Goal: Communication & Community: Answer question/provide support

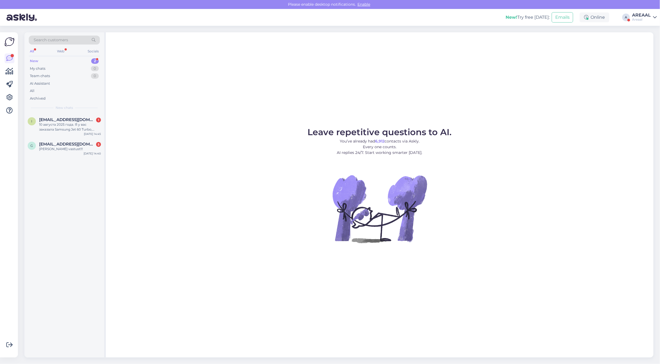
drag, startPoint x: 419, startPoint y: 119, endPoint x: 339, endPoint y: 129, distance: 80.1
click at [418, 120] on div "Leave repetitive questions to AI. You’ve already had 6,912 contacts via Askly. …" at bounding box center [379, 194] width 547 height 325
click at [60, 148] on div "Palun vastust!!!" at bounding box center [70, 149] width 62 height 5
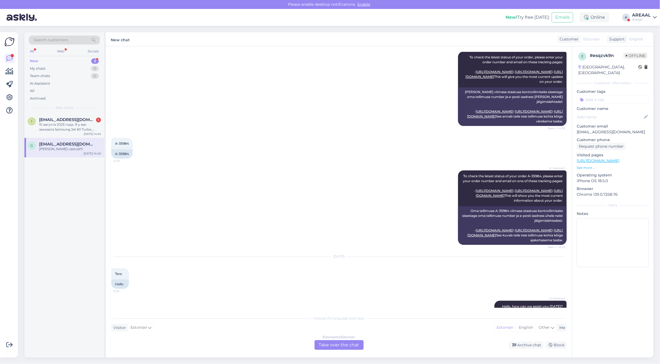
scroll to position [1103, 0]
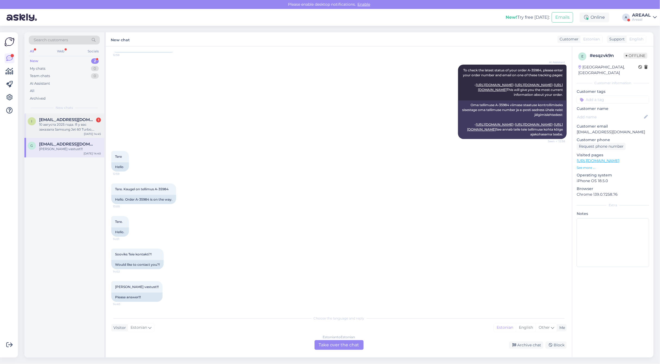
click at [63, 123] on div "10 августа 2025 года. Я у вас заказала Samsung Jet 60 Turbo, сиреневый - Беспро…" at bounding box center [70, 127] width 62 height 10
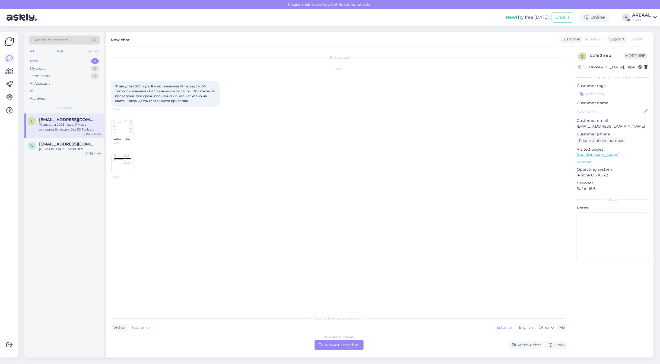
click at [329, 344] on div "Russian to Estonian Take over the chat" at bounding box center [338, 345] width 49 height 10
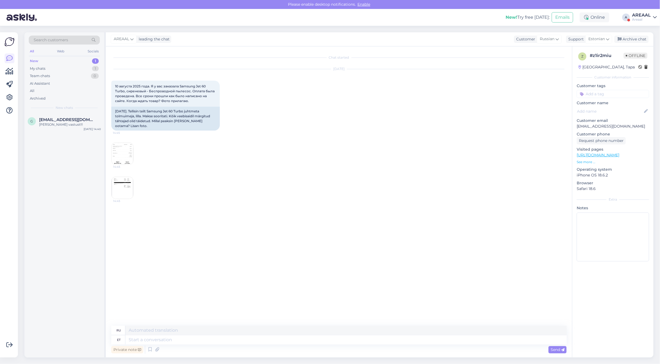
click at [123, 186] on img at bounding box center [123, 188] width 22 height 22
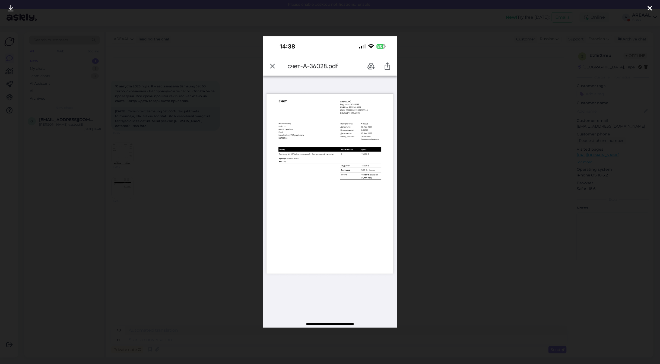
click at [199, 183] on div at bounding box center [330, 182] width 660 height 364
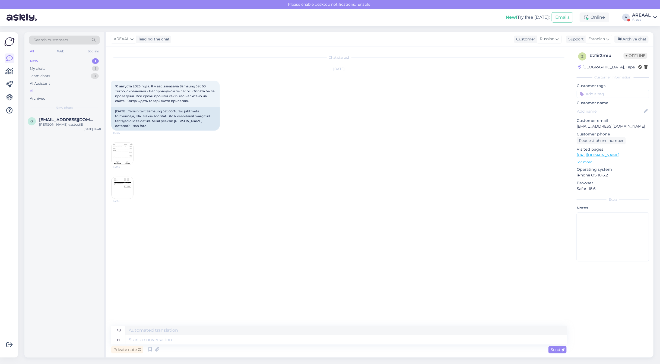
click at [77, 88] on div "All" at bounding box center [64, 91] width 71 height 8
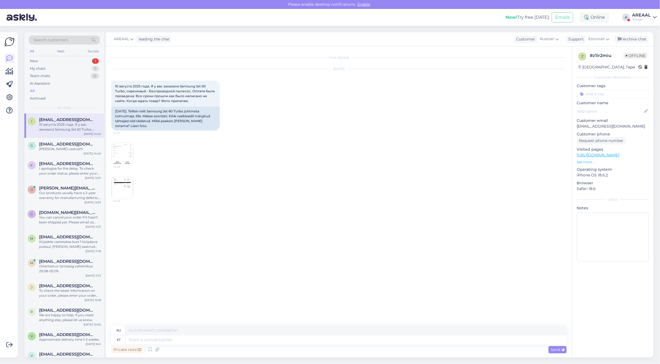
click at [65, 122] on span "[EMAIL_ADDRESS][DOMAIN_NAME]" at bounding box center [67, 119] width 56 height 5
click at [114, 141] on div "Aug 26 2025 10 августа 2025 года. Я у вас заказала Samsung Jet 60 Turbo, сирене…" at bounding box center [338, 134] width 455 height 142
click at [121, 157] on img at bounding box center [123, 154] width 22 height 22
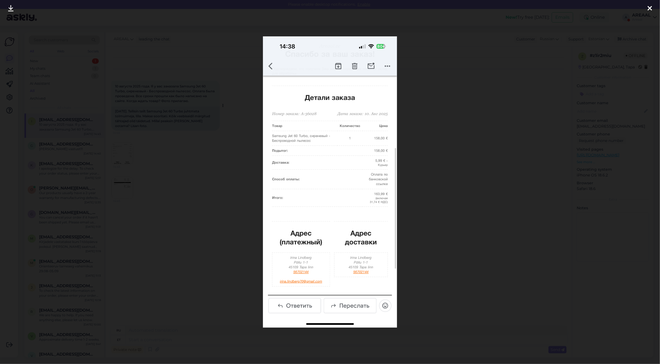
click at [158, 105] on div at bounding box center [330, 182] width 660 height 364
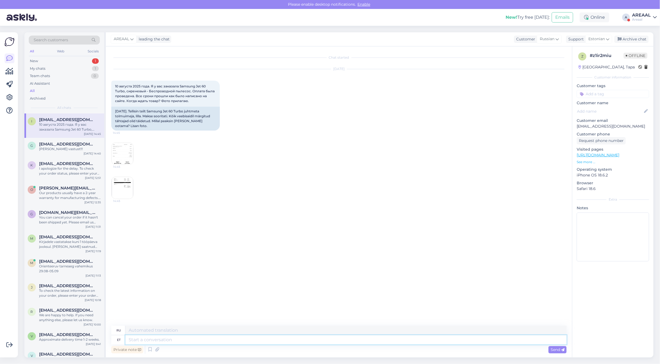
click at [188, 337] on textarea at bounding box center [345, 339] width 441 height 9
type textarea "Tere !"
type textarea "Привет"
type textarea "Tere !"
type textarea "Привет!"
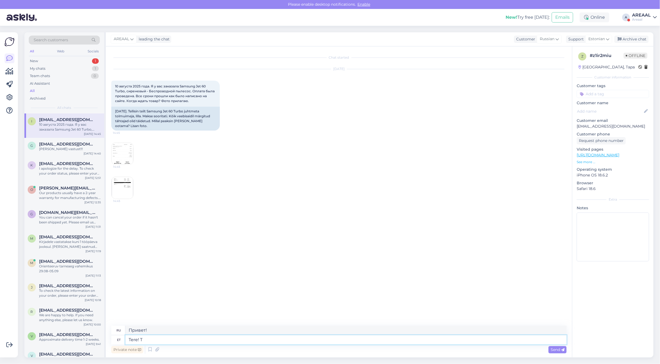
type textarea "Tere! Te"
type textarea "Привет"
type textarea "Tere! Tellimmuse"
type textarea "Привет!"
type textarea "Tere! Tellimmuse ta"
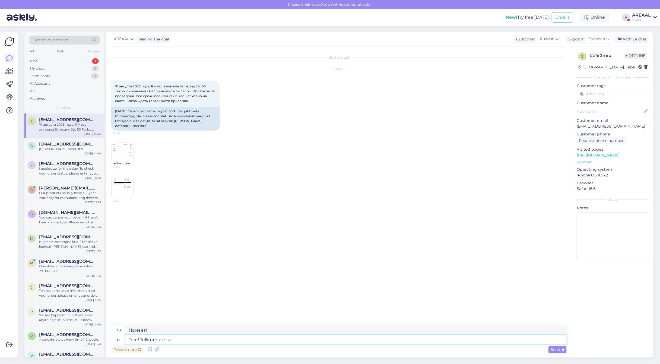
type textarea "Привет! Подписка"
type textarea "Tere! Tellimuse tar"
type textarea "Привет! Заказ"
type textarea "Tere! Tellimuse tarne toi"
type textarea "Здравствуйте! Заказать доставку"
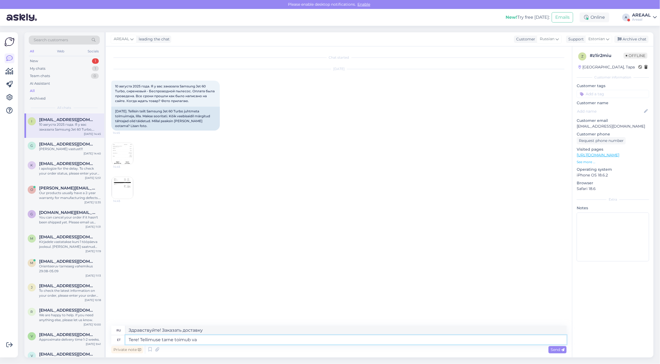
type textarea "Tere! Tellimuse tarne toimub vah"
type textarea "Здравствуйте! Заказ доставляется."
type textarea "Tere! Tellimuse tarne toimub vahemikus 30"
type textarea "Здравствуйте! Заказ будет доставлен в период"
type textarea "Tere! Tellimuse tarne toimub vahemikus 30.08-05.09"
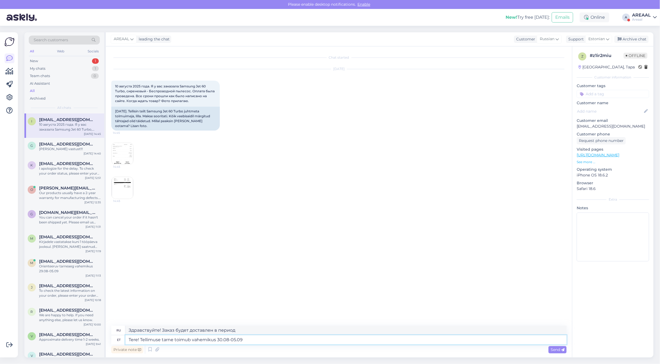
type textarea "Здравствуйте! Заказ будет доставлен в период с 30.08-05.09"
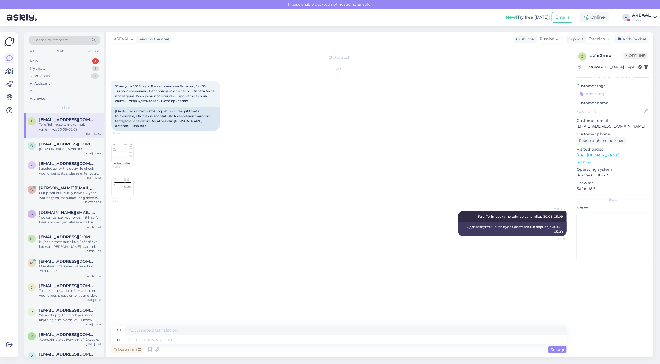
click at [225, 254] on div "Chat started Aug 26 2025 10 августа 2025 года. Я у вас заказала Samsung Jet 60 …" at bounding box center [341, 186] width 460 height 269
click at [250, 207] on div "AREAAL Tere! Tellimuse tarne toimub vahemikus 30.08-05.09 14:49 Здравствуйте! З…" at bounding box center [338, 223] width 455 height 37
click at [644, 37] on div "Archive chat" at bounding box center [631, 39] width 34 height 7
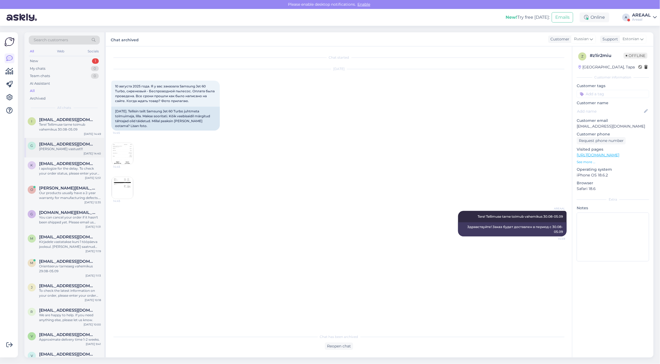
click at [64, 140] on div "g guidoosak@gmail.com Palun vastust!!! Aug 26 14:40" at bounding box center [64, 148] width 80 height 20
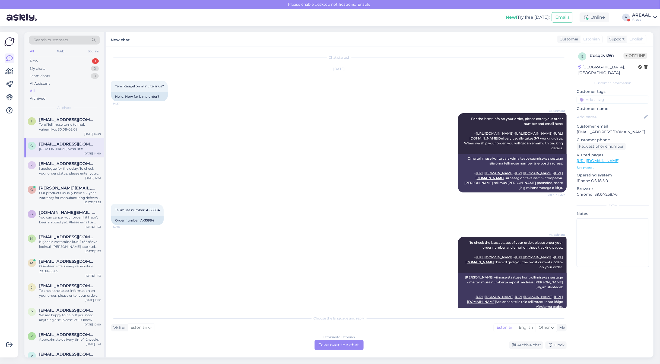
scroll to position [1103, 0]
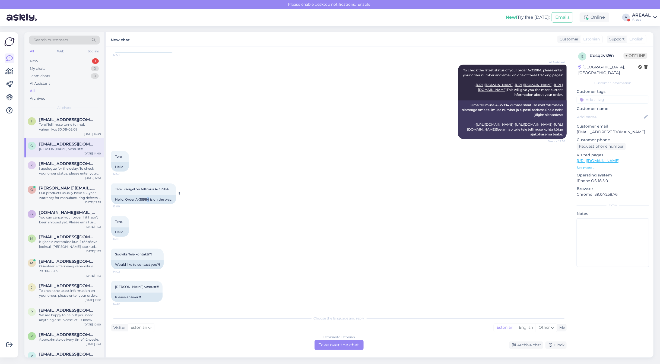
drag, startPoint x: 147, startPoint y: 201, endPoint x: 149, endPoint y: 199, distance: 3.3
click at [149, 199] on div "Hello. Order A-35984 is on the way." at bounding box center [143, 199] width 65 height 9
click at [151, 198] on div "Hello. Order A-35984 is on the way." at bounding box center [143, 199] width 65 height 9
copy div "A-3598"
drag, startPoint x: 135, startPoint y: 200, endPoint x: 148, endPoint y: 200, distance: 12.8
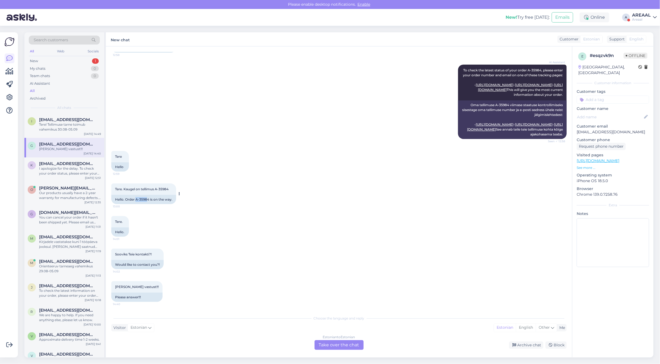
click at [148, 200] on div "Hello. Order A-35984 is on the way." at bounding box center [143, 199] width 65 height 9
copy div "-35984"
copy div "A-35984"
drag, startPoint x: 150, startPoint y: 200, endPoint x: 136, endPoint y: 201, distance: 13.9
click at [136, 201] on div "Hello. Order A-35984 is on the way." at bounding box center [143, 199] width 65 height 9
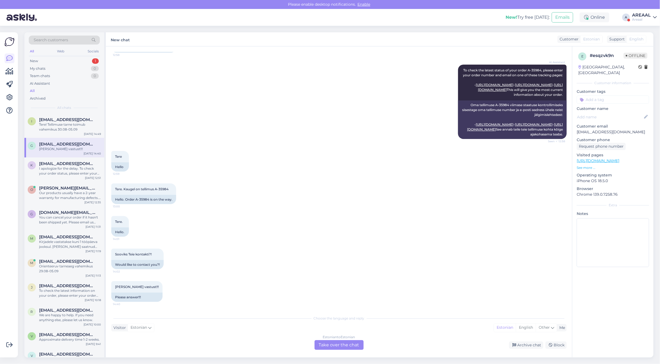
click at [405, 170] on div "Tere 12:59 Hello" at bounding box center [338, 161] width 455 height 33
click at [113, 113] on div "AI Assistant To check the latest status of your order A-35984, please enter you…" at bounding box center [338, 102] width 455 height 86
drag, startPoint x: 318, startPoint y: 102, endPoint x: 326, endPoint y: 102, distance: 8.1
click at [320, 102] on div "AI Assistant To check the latest status of your order A-35984, please enter you…" at bounding box center [338, 102] width 455 height 86
click at [348, 350] on div "Chat started Aug 16 2025 Tere. Kaugel on minu tellinus? 14:27 Hello. How far is…" at bounding box center [339, 201] width 466 height 311
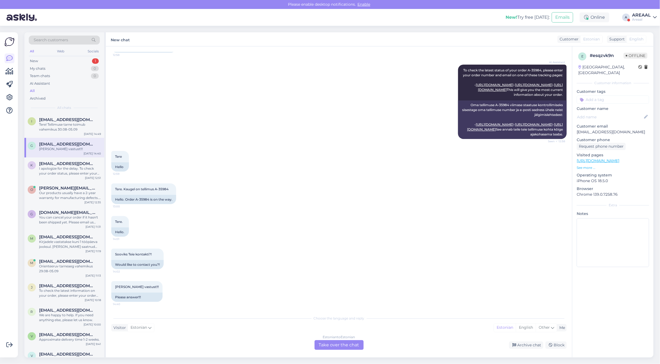
click at [345, 339] on div "Estonian to Estonian" at bounding box center [339, 337] width 32 height 5
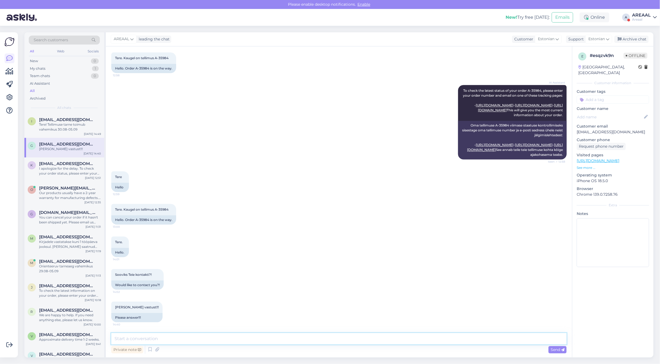
click at [338, 339] on textarea at bounding box center [338, 338] width 455 height 11
click at [183, 337] on textarea "Ei ole jõudnud lattu," at bounding box center [338, 338] width 455 height 11
type textarea "Tere! Kui Teil on küsimus tarneaja kohta, siis palun saatke kiri info@areaal.ee"
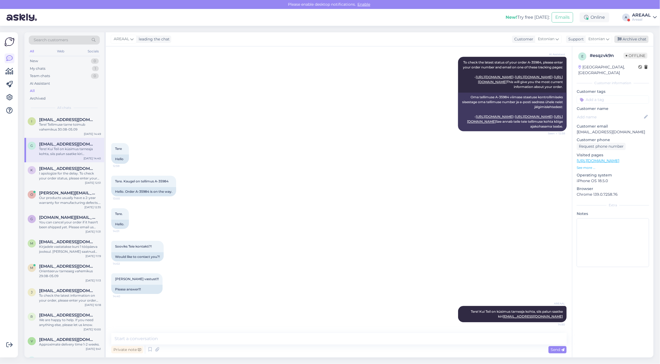
click at [632, 38] on div "Archive chat" at bounding box center [631, 39] width 34 height 7
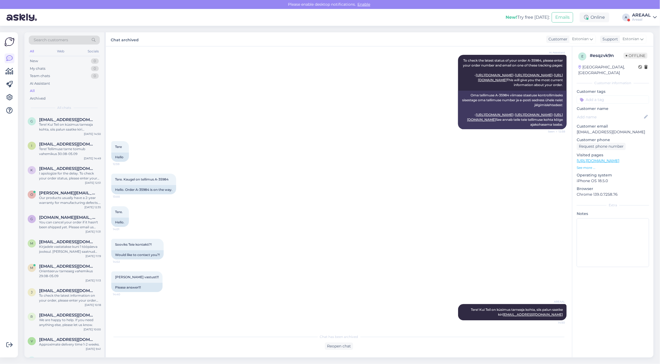
click at [644, 15] on div "AREAAL" at bounding box center [641, 15] width 19 height 4
click at [650, 47] on div "Nish Open" at bounding box center [623, 42] width 66 height 12
click at [648, 42] on button "Open" at bounding box center [644, 42] width 15 height 8
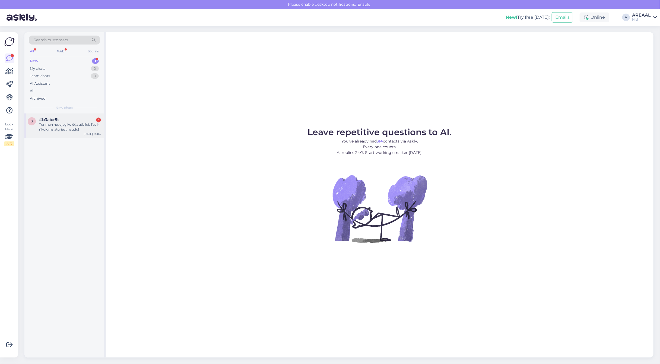
click at [91, 124] on div "Tur man nevajag kolēģa atbildi. Tas ir rīkojums atgriezt naudu!" at bounding box center [70, 127] width 62 height 10
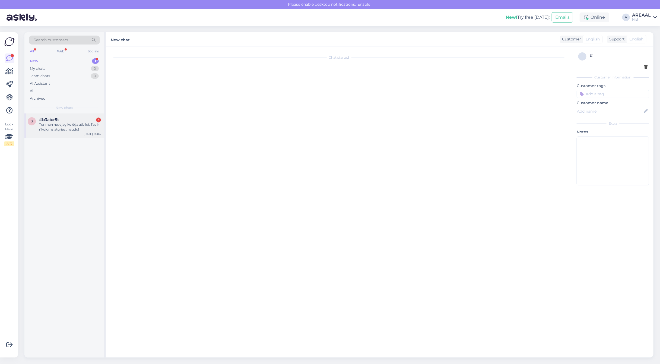
scroll to position [337, 0]
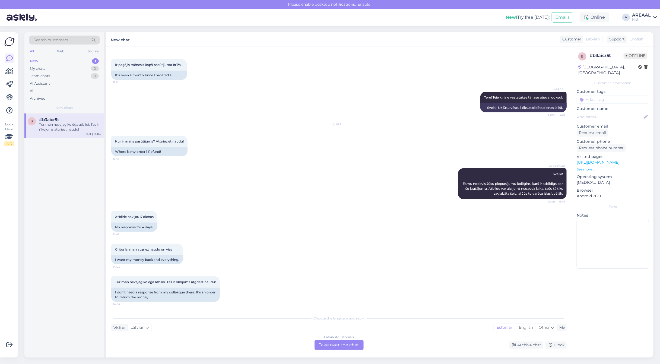
click at [237, 132] on div "Aug 26 2025 Kur ir mans pasūtījums? Atgrieziet naudu! 13:41 Where is my order? …" at bounding box center [338, 140] width 455 height 44
click at [343, 148] on div "Aug 26 2025 Kur ir mans pasūtījums? Atgrieziet naudu! 13:41 Where is my order? …" at bounding box center [338, 140] width 455 height 44
click at [53, 221] on div "b #b3aicr5t Tur man nevajag kolēģa atbildi. Tas ir rīkojums atgriezt naudu! Aug…" at bounding box center [64, 235] width 80 height 244
click at [332, 151] on div "Aug 26 2025 Kur ir mans pasūtījums? Atgrieziet naudu! 13:41 Where is my order? …" at bounding box center [338, 140] width 455 height 44
click at [334, 124] on div "Aug 26 2025 Kur ir mans pasūtījums? Atgrieziet naudu! 13:41 Where is my order? …" at bounding box center [338, 140] width 455 height 44
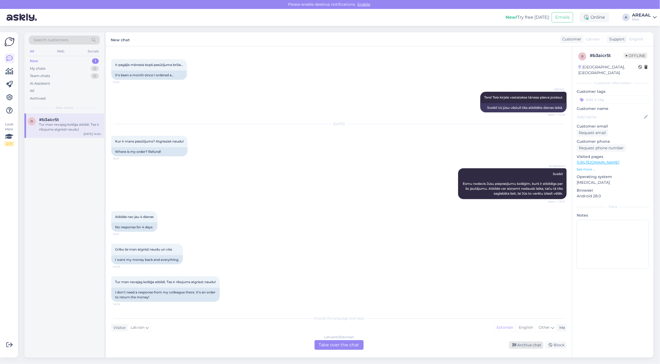
click at [528, 343] on div "Archive chat" at bounding box center [526, 344] width 34 height 7
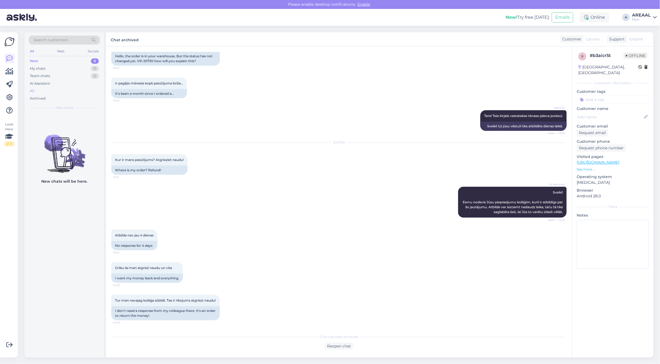
click at [52, 94] on div "All" at bounding box center [64, 91] width 71 height 8
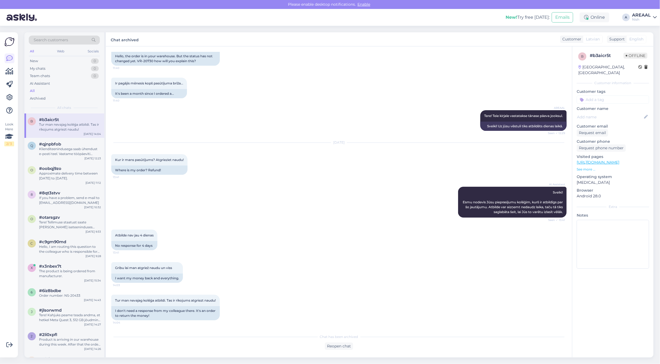
click at [50, 90] on div "All" at bounding box center [64, 91] width 71 height 8
click at [69, 159] on div "q #qjnpbfob Klienditeenindusega saab ühendust e-posti teel. Vastame tööpäeviti …" at bounding box center [64, 150] width 80 height 24
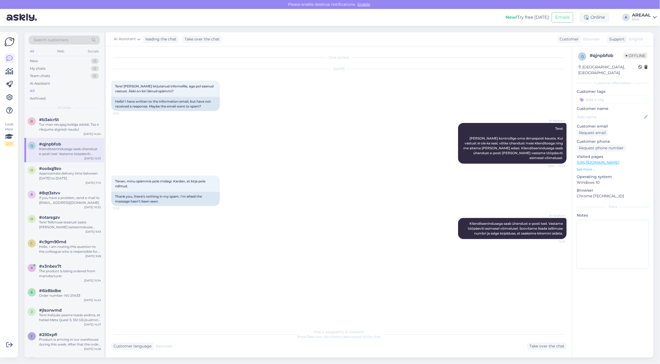
click at [62, 149] on div "Klienditeenindusega saab ühendust e-posti teel. Vastame tööpäeviti esimesel või…" at bounding box center [70, 152] width 62 height 10
click at [75, 121] on div "#b3aicr5t" at bounding box center [70, 119] width 62 height 5
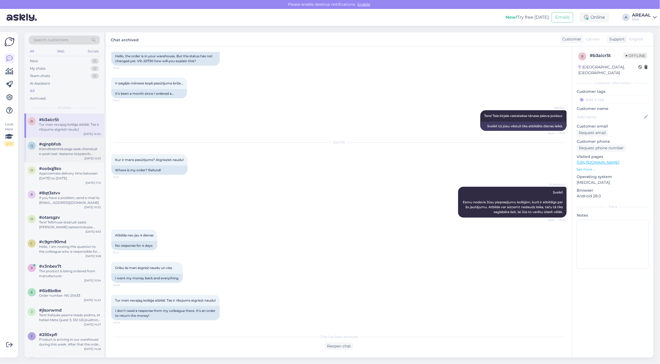
click at [73, 149] on div "Klienditeenindusega saab ühendust e-posti teel. Vastame tööpäeviti esimesel või…" at bounding box center [70, 152] width 62 height 10
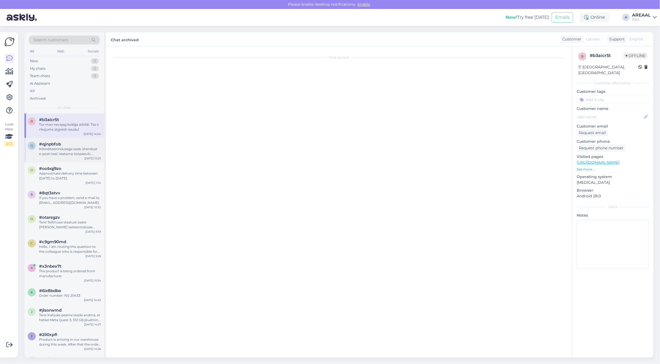
scroll to position [0, 0]
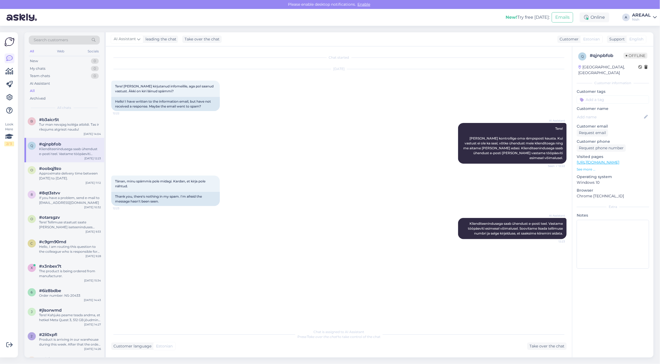
click at [86, 146] on div "#qjnpbfob" at bounding box center [70, 144] width 62 height 5
click at [223, 137] on div "AI Assistant Tere! Palun kontrollige oma rämpsposti kausta. Kui vastust ei ole …" at bounding box center [338, 143] width 455 height 53
click at [66, 129] on div "Tur man nevajag kolēģa atbildi. Tas ir rīkojums atgriezt naudu!" at bounding box center [70, 127] width 62 height 10
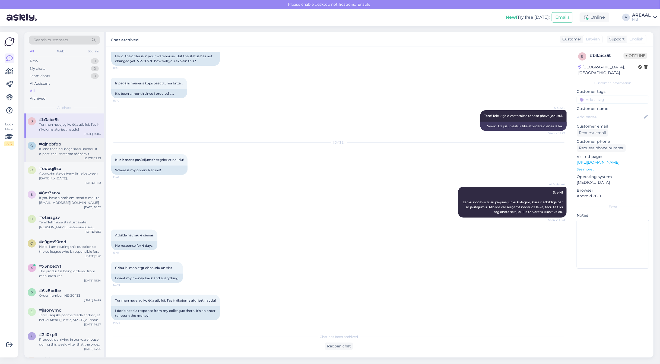
click at [71, 148] on div "Klienditeenindusega saab ühendust e-posti teel. Vastame tööpäeviti esimesel või…" at bounding box center [70, 152] width 62 height 10
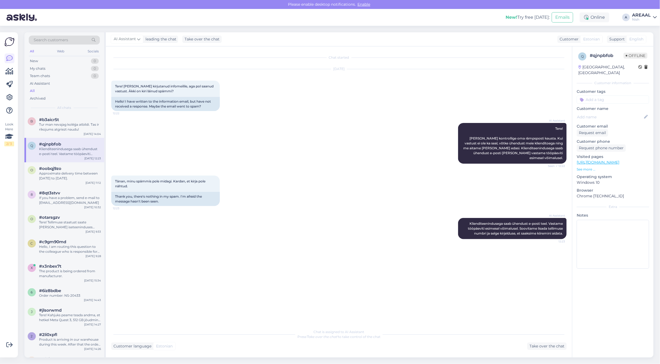
click at [648, 18] on div "Nish" at bounding box center [641, 19] width 19 height 4
click at [647, 32] on button "Open" at bounding box center [644, 30] width 15 height 8
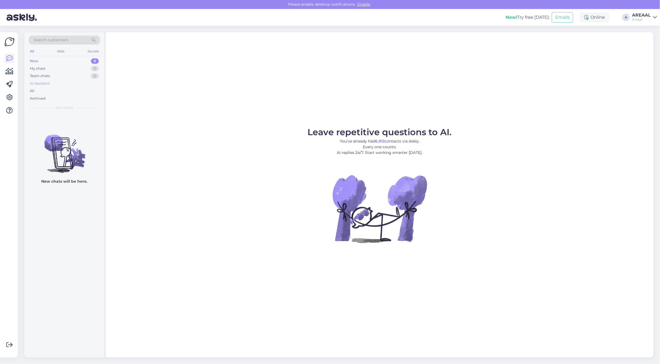
click at [65, 85] on div "AI Assistant" at bounding box center [64, 84] width 71 height 8
click at [60, 93] on div "All" at bounding box center [64, 91] width 71 height 8
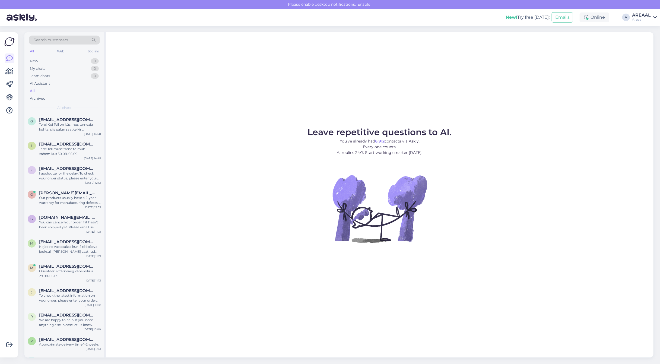
click at [214, 112] on div "Leave repetitive questions to AI. You’ve already had 6,912 contacts via Askly. …" at bounding box center [379, 194] width 547 height 325
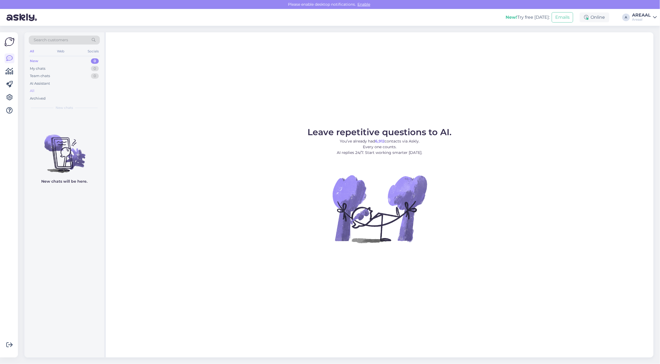
click at [47, 91] on div "All" at bounding box center [64, 91] width 71 height 8
click at [95, 122] on div "Статус посмотреть не могу, пишет заказ не найден" at bounding box center [70, 127] width 62 height 10
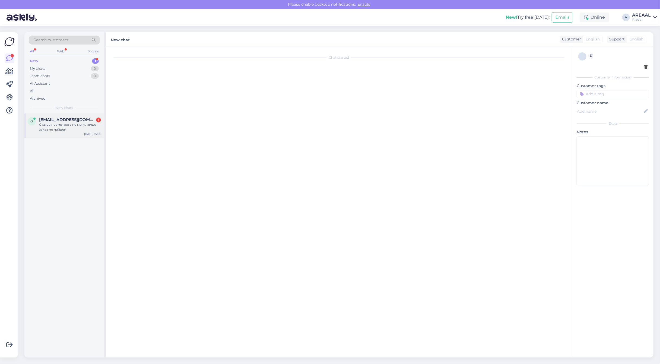
scroll to position [400, 0]
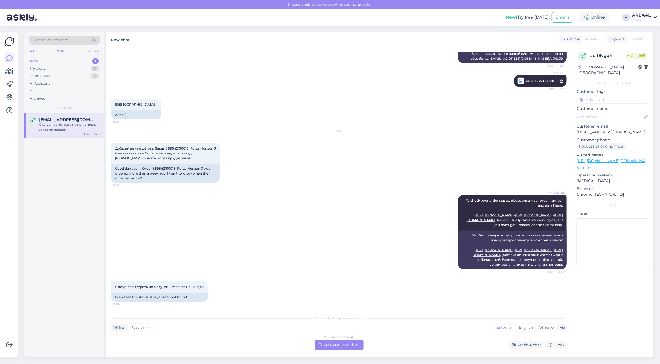
click at [67, 91] on div "All" at bounding box center [64, 91] width 71 height 8
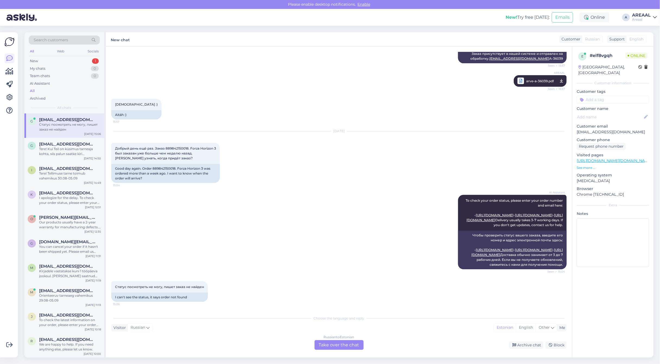
click at [362, 129] on div "Aug 26 2025" at bounding box center [338, 131] width 455 height 5
click at [336, 342] on div "Russian to Estonian Take over the chat" at bounding box center [338, 345] width 49 height 10
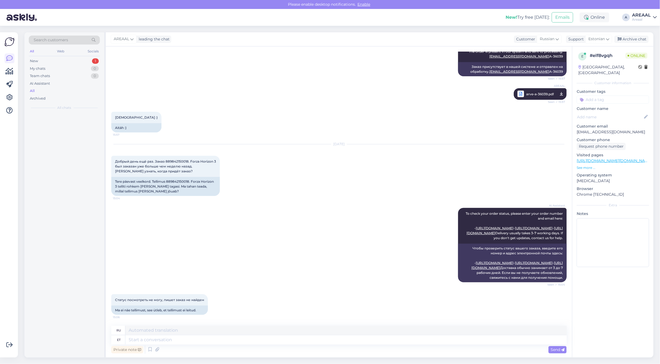
scroll to position [387, 0]
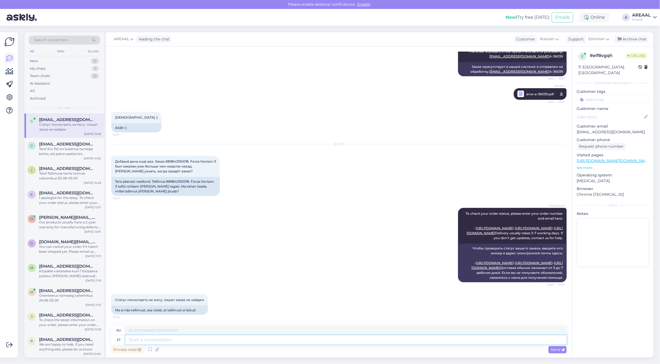
click at [336, 342] on textarea at bounding box center [345, 339] width 441 height 9
type textarea "Delivery w"
type textarea "Доставка"
type textarea "Delivery will ta"
type textarea "Доставка будет"
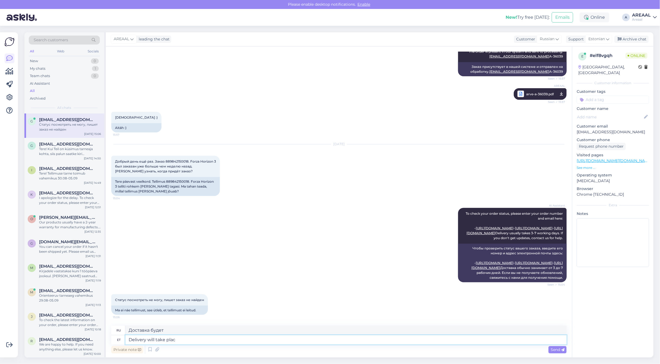
type textarea "Delivery will take place"
type textarea "Доставка займет"
type textarea "Delivery will take place b"
type textarea "Доставка будет осуществлена"
type textarea "Delivery will take place between"
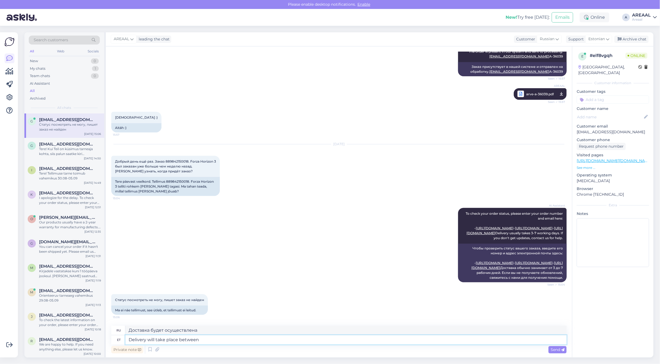
type textarea "Доставка будет осуществляться между"
type textarea "Delivery will take place between 28-30 August"
type textarea "Доставка будет осуществлена ​​в период с 28 по 30 августа."
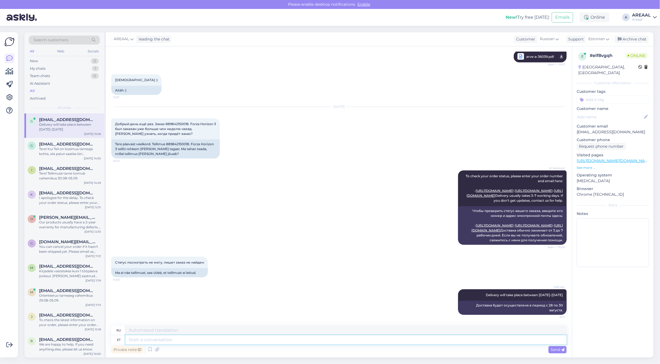
scroll to position [420, 0]
click at [643, 40] on div "Archive chat" at bounding box center [631, 39] width 34 height 7
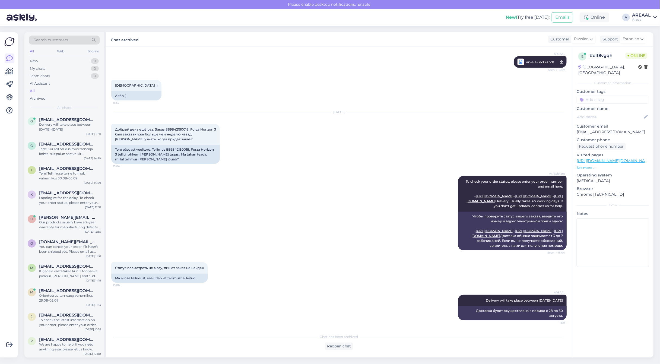
click at [277, 170] on div "AI Assistant To check your order status, please enter your order number and ema…" at bounding box center [338, 213] width 455 height 86
click at [635, 17] on div "AREAAL" at bounding box center [641, 15] width 19 height 4
click at [648, 40] on button "Open" at bounding box center [644, 42] width 15 height 8
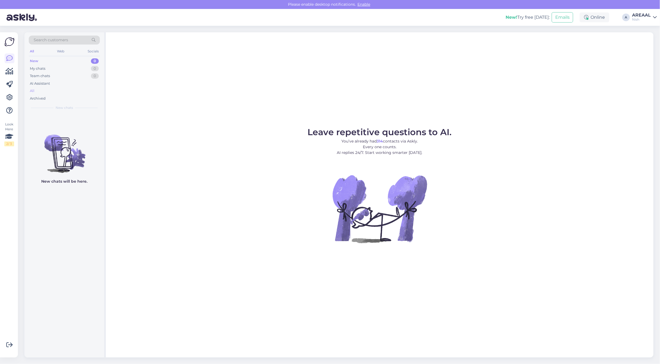
click at [53, 90] on div "All" at bounding box center [64, 91] width 71 height 8
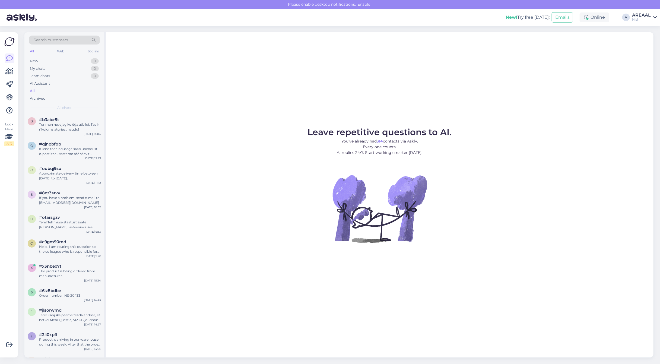
click at [651, 13] on link "AREAAL Nish" at bounding box center [644, 17] width 25 height 9
click at [70, 121] on div "#b3aicr5t" at bounding box center [70, 119] width 62 height 5
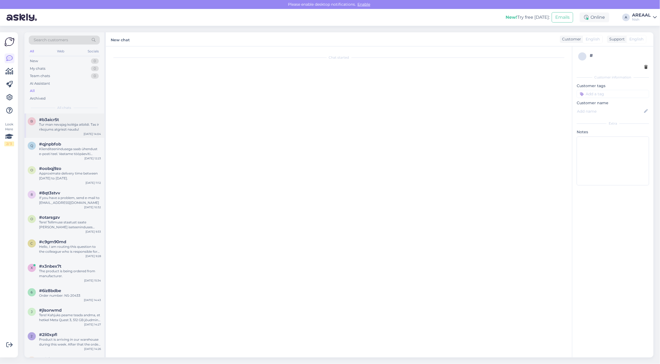
scroll to position [319, 0]
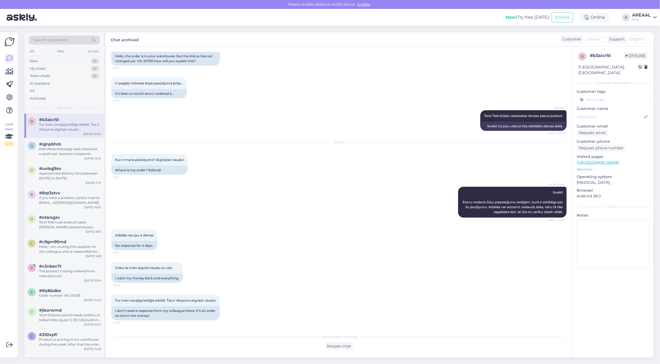
click at [646, 16] on div "AREAAL" at bounding box center [641, 15] width 19 height 4
click at [646, 26] on button "Open" at bounding box center [644, 30] width 15 height 8
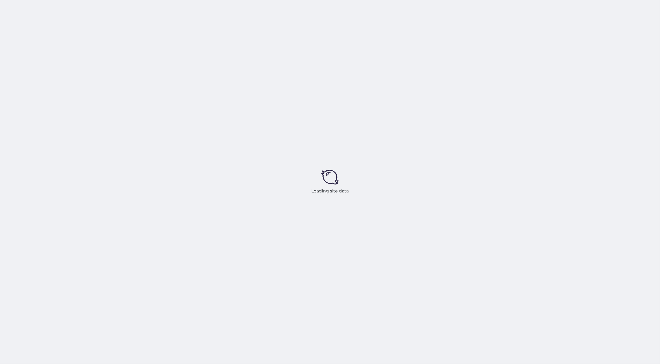
click at [232, 154] on div "Loading site data" at bounding box center [330, 182] width 660 height 364
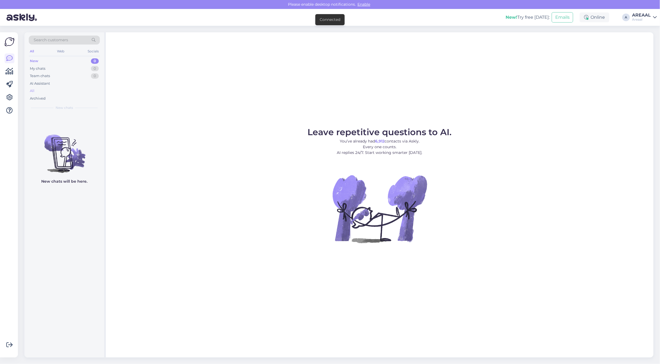
click at [47, 94] on div "All" at bounding box center [64, 91] width 71 height 8
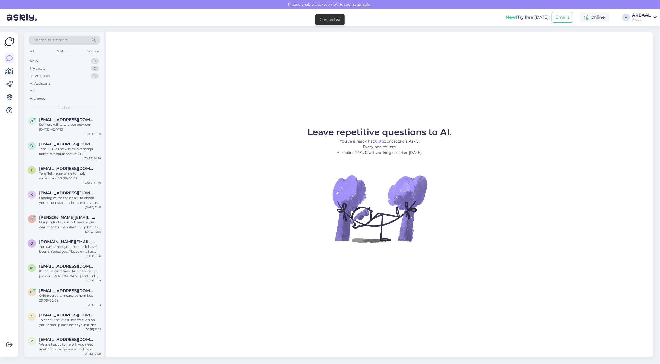
click at [48, 88] on div "All" at bounding box center [64, 91] width 71 height 8
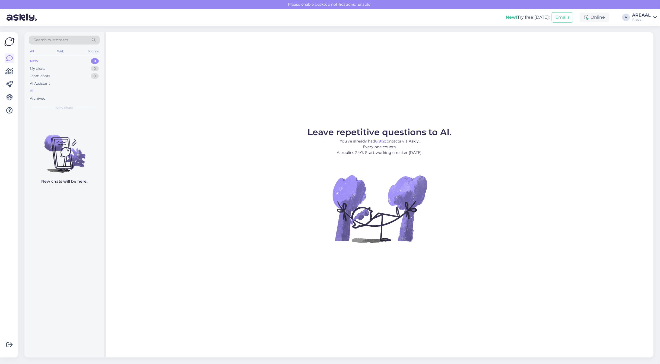
click at [58, 90] on div "All" at bounding box center [64, 91] width 71 height 8
click at [53, 91] on div "All" at bounding box center [64, 91] width 71 height 8
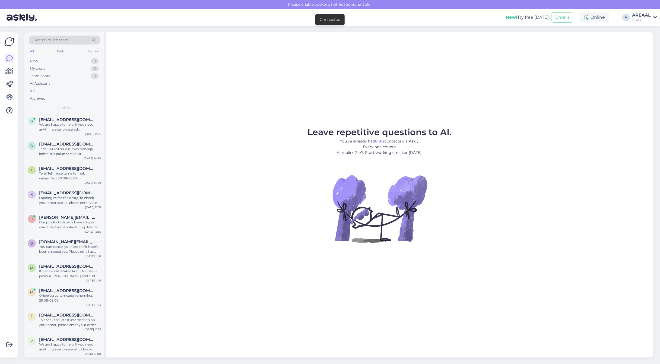
click at [128, 180] on figure "Leave repetitive questions to AI. You’ve already had 6,912 contacts via Askly. …" at bounding box center [380, 193] width 538 height 130
click at [114, 166] on figure "Leave repetitive questions to AI. You’ve already had 6,912 contacts via Askly. …" at bounding box center [380, 193] width 538 height 130
click at [90, 114] on div "g gregorykalugin2002@gmail.com We are happy to help. If you need anything else,…" at bounding box center [64, 125] width 80 height 24
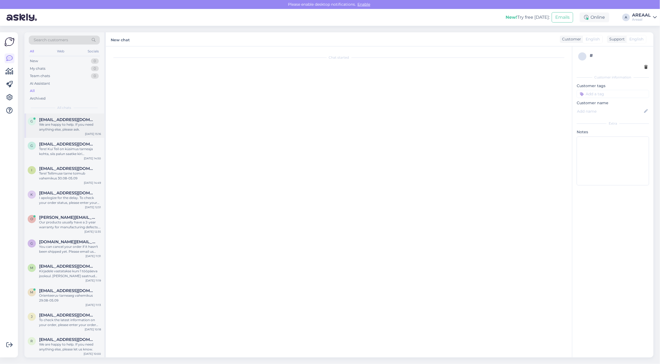
scroll to position [489, 0]
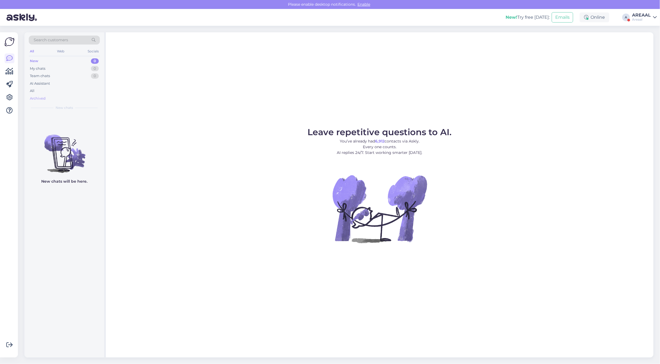
click at [54, 95] on div "Archived" at bounding box center [64, 99] width 71 height 8
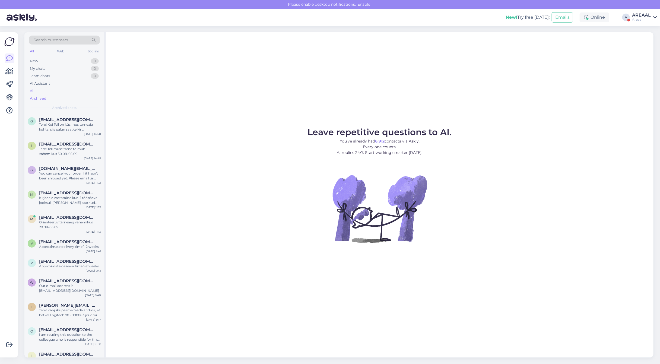
click at [54, 91] on div "All" at bounding box center [64, 91] width 71 height 8
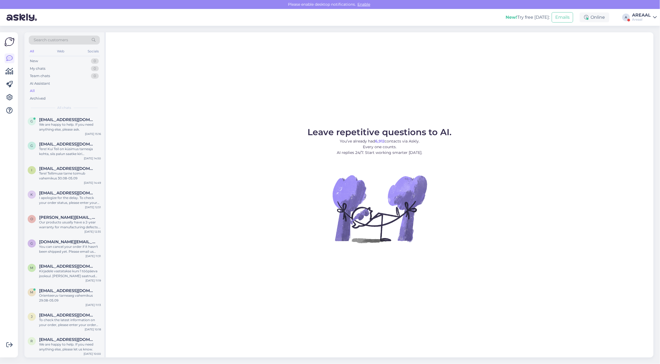
drag, startPoint x: 647, startPoint y: 14, endPoint x: 648, endPoint y: 19, distance: 5.9
click at [647, 14] on div "AREAAL" at bounding box center [641, 15] width 19 height 4
click at [649, 42] on button "Open" at bounding box center [644, 42] width 15 height 8
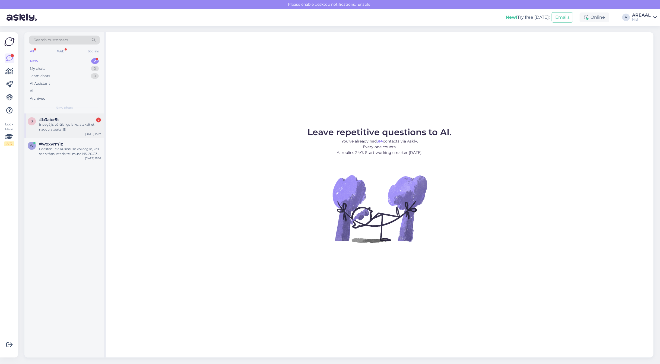
click at [73, 118] on div "#b3aicr5t 2" at bounding box center [70, 119] width 62 height 5
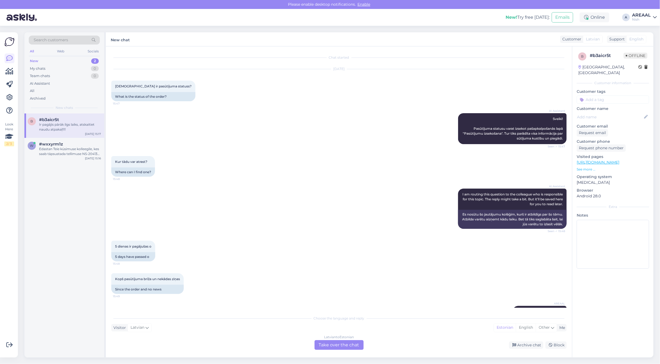
scroll to position [395, 0]
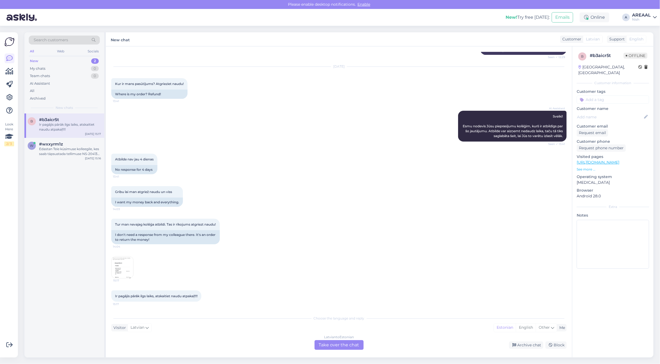
click at [341, 344] on div "[DEMOGRAPHIC_DATA] to Estonian Take over the chat" at bounding box center [338, 345] width 49 height 10
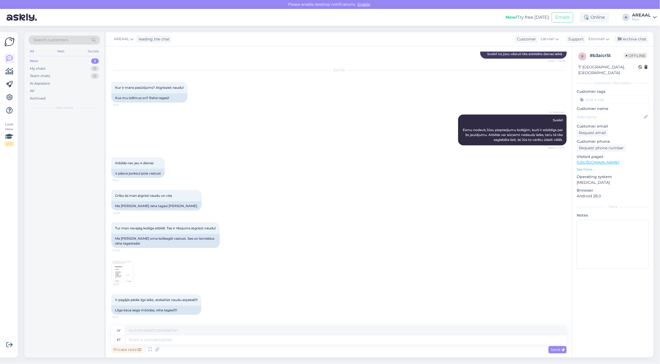
scroll to position [391, 0]
click at [246, 341] on textarea at bounding box center [345, 339] width 441 height 9
type textarea "Teie k"
type textarea "Tavs"
type textarea "Teie kirjale vas"
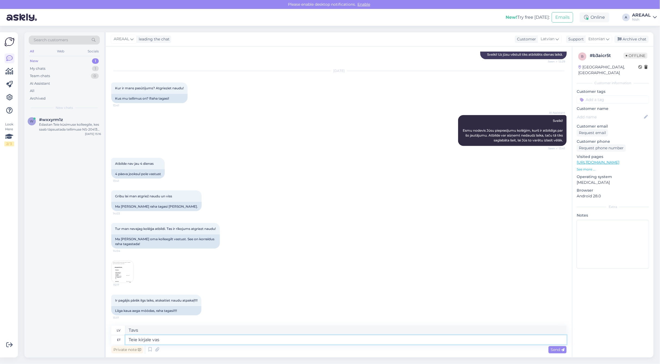
type textarea "Uz jūsu vēstuli"
type textarea "Teie kirjale vastatakse tän"
type textarea "Uz jūsu vēstuli tiks atbildēts."
type textarea "Teie kirjale vastatakse tänase pä"
type textarea "Uz jūsu vēstuli tiks atbildēts šodien."
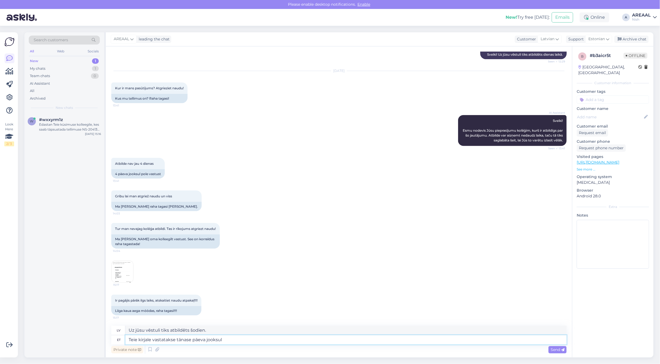
type textarea "Teie kirjale vastatakse tänase päeva jooksul."
type textarea "Uz jūsu vēstuli tiks atbildēts dienas laikā."
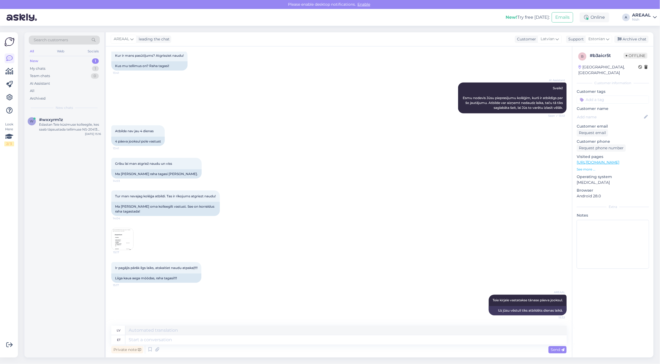
click at [317, 212] on div "Tur man nevajag kolēģa atbildi. Tas ir rīkojums atgriezt naudu! 14:04 Ma ei vaj…" at bounding box center [338, 202] width 455 height 37
click at [639, 41] on div "Archive chat" at bounding box center [631, 39] width 34 height 7
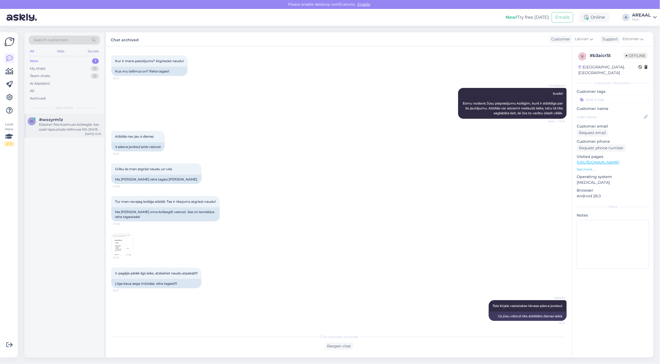
click at [58, 120] on span "#wxxyrm1z" at bounding box center [51, 119] width 24 height 5
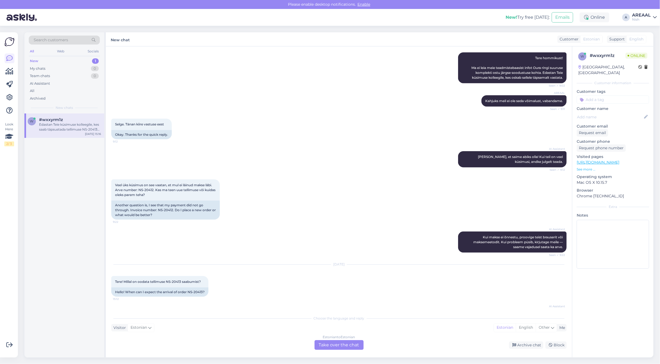
scroll to position [487, 0]
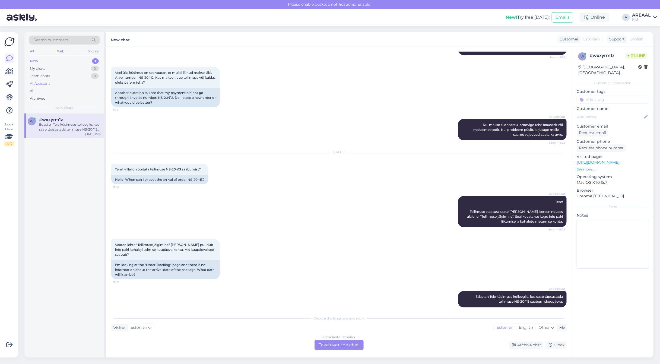
click at [65, 85] on div "AI Assistant" at bounding box center [64, 84] width 71 height 8
click at [63, 93] on div "All" at bounding box center [64, 91] width 71 height 8
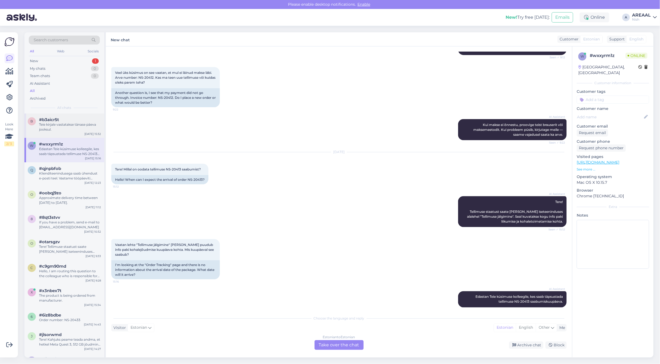
click at [71, 122] on div "Teie kirjale vastatakse tänase päeva jooksul." at bounding box center [70, 127] width 62 height 10
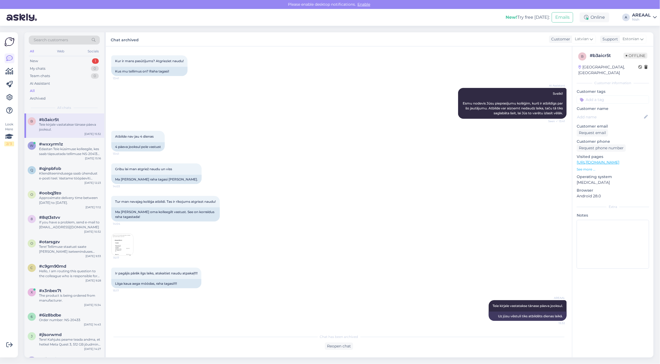
click at [128, 246] on img at bounding box center [123, 245] width 22 height 22
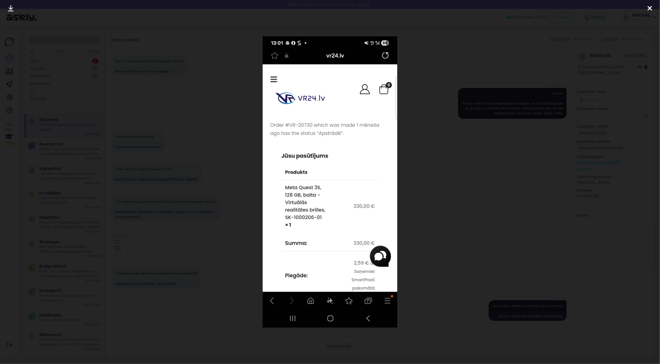
click at [181, 168] on div at bounding box center [330, 182] width 660 height 364
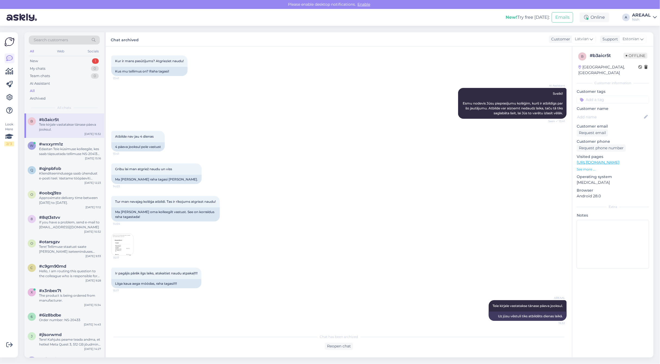
click at [370, 219] on div "Tur man nevajag kolēģa atbildi. Tas ir rīkojums atgriezt naudu! 14:04 Ma ei vaj…" at bounding box center [338, 208] width 455 height 37
drag, startPoint x: 186, startPoint y: 177, endPoint x: 180, endPoint y: 178, distance: 5.8
click at [185, 177] on div "Gribu lai man atgriež naudu un viss 14:03 Ma tahan oma raha tagasi ja kõike." at bounding box center [338, 173] width 455 height 33
click at [62, 139] on div "w #wxxyrm1z Edastan Teie küsimuse kolleegile, kes saab täpsustada tellimuse NS-…" at bounding box center [64, 150] width 80 height 24
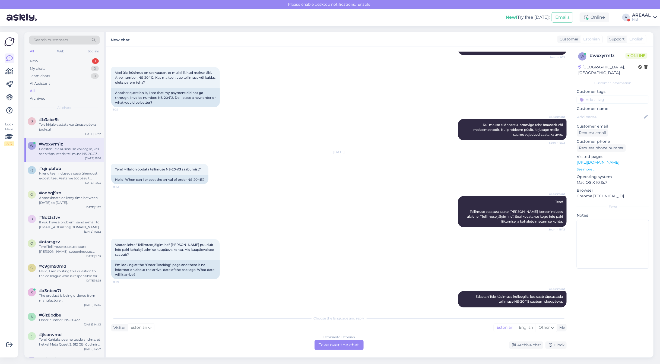
click at [353, 345] on div "Estonian to Estonian Take over the chat" at bounding box center [338, 345] width 49 height 10
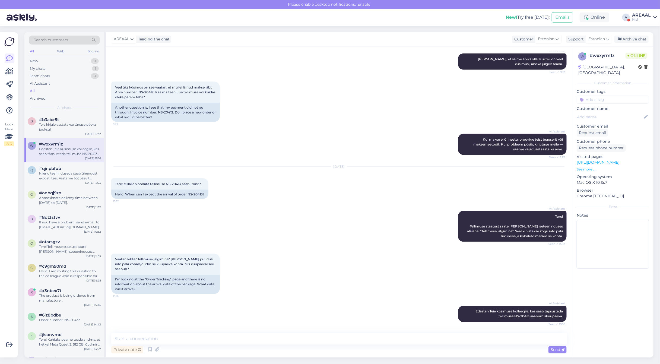
scroll to position [467, 0]
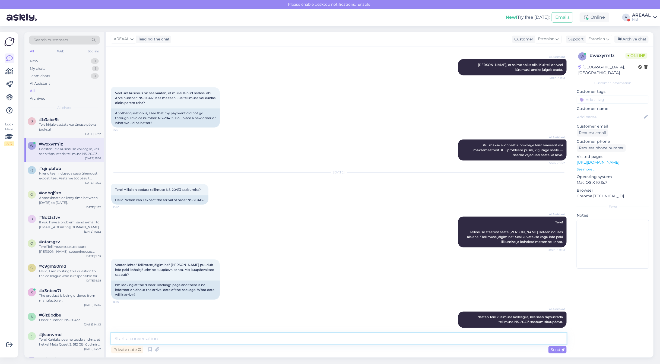
click at [352, 335] on textarea at bounding box center [338, 338] width 455 height 11
type textarea "Tarne toimub vahemikus 30.08-05.09"
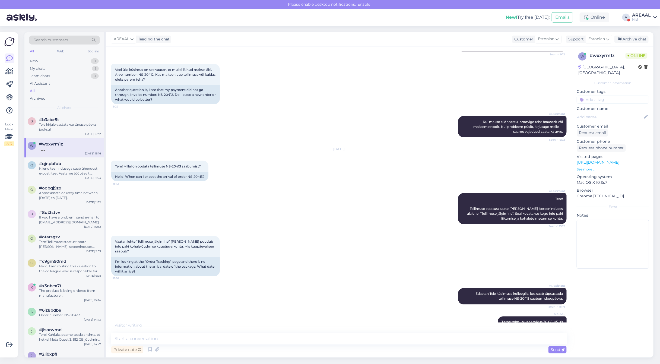
click at [651, 14] on link "AREAAL Nish" at bounding box center [644, 17] width 25 height 9
click at [641, 34] on button "Open" at bounding box center [644, 30] width 15 height 8
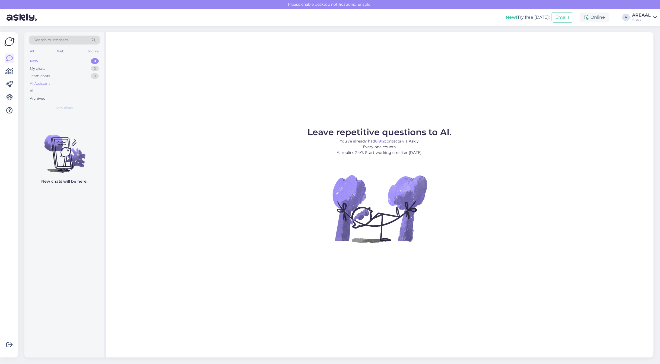
click at [73, 86] on div "AI Assistant" at bounding box center [64, 84] width 71 height 8
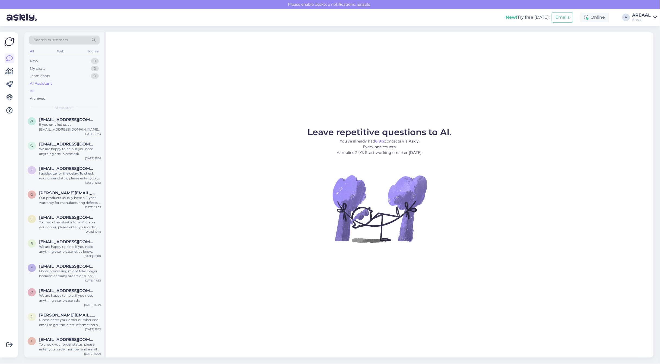
click at [72, 91] on div "All" at bounding box center [64, 91] width 71 height 8
click at [69, 122] on div "If you emailed us at [EMAIL_ADDRESS][DOMAIN_NAME], please give us some time to …" at bounding box center [70, 127] width 62 height 10
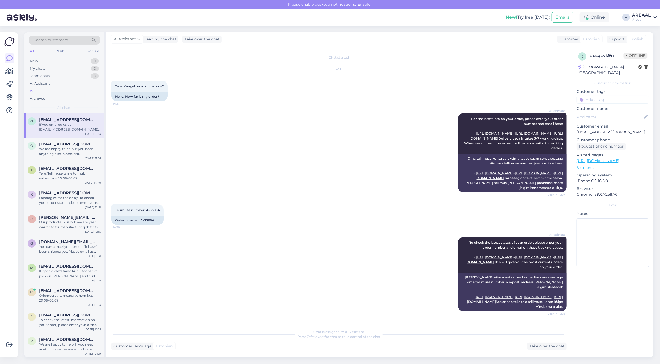
scroll to position [1197, 0]
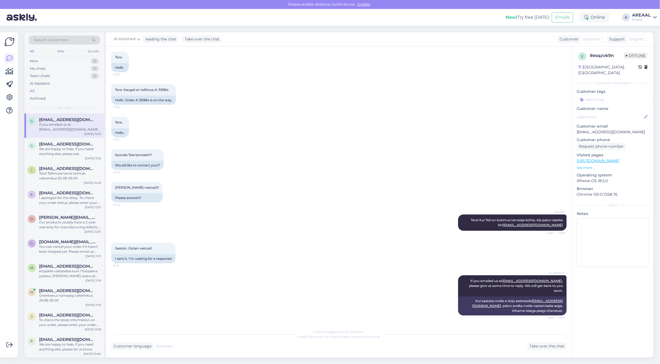
click at [380, 176] on div "Sooviks Teie kontakti?! 14:02 Would like to contact you?!" at bounding box center [338, 159] width 455 height 33
click at [640, 12] on div "New! Try free today: Emails Online A AREAAL Areaal" at bounding box center [330, 17] width 660 height 17
click at [643, 15] on div "AREAAL" at bounding box center [641, 15] width 19 height 4
click at [646, 43] on button "Open" at bounding box center [644, 42] width 15 height 8
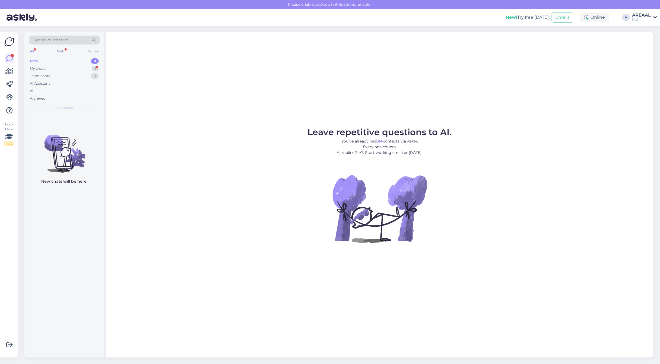
click at [646, 13] on div "AREAAL" at bounding box center [641, 15] width 19 height 4
click at [644, 13] on div "AREAAL" at bounding box center [641, 15] width 19 height 4
click at [648, 38] on button "Open" at bounding box center [644, 42] width 15 height 8
click at [93, 66] on div "My chats 1" at bounding box center [64, 69] width 71 height 8
click at [67, 132] on div "w #wxxyrm1z 1 Ok. Selge Aug 26 15:34" at bounding box center [64, 123] width 80 height 20
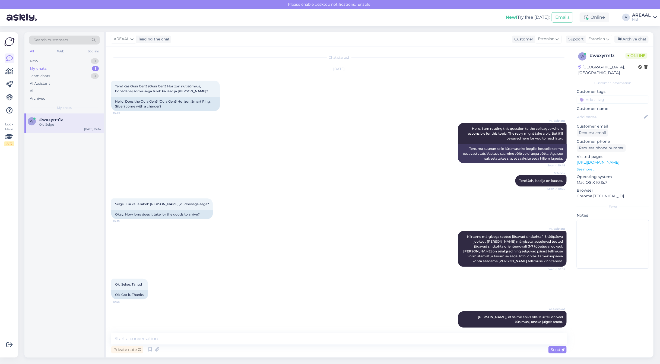
scroll to position [514, 0]
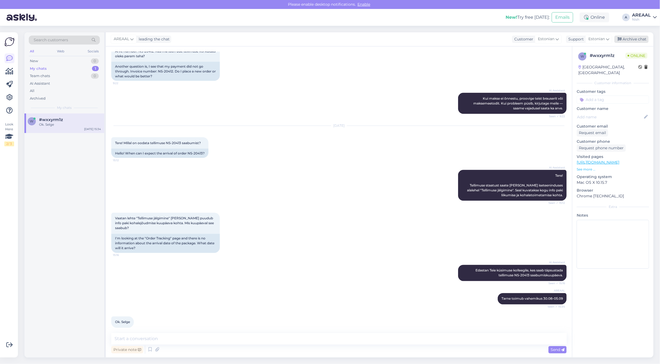
click at [630, 42] on div "Archive chat" at bounding box center [631, 39] width 34 height 7
click at [637, 15] on div "AREAAL" at bounding box center [641, 15] width 19 height 4
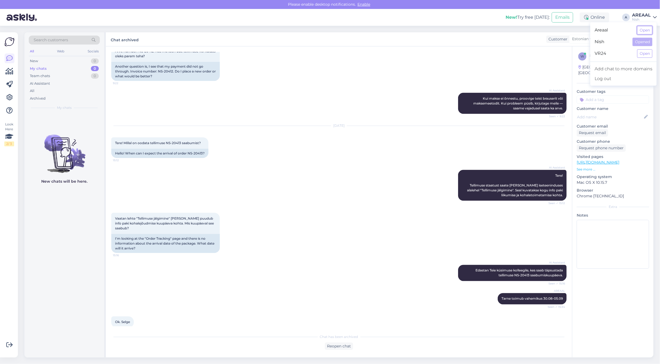
drag, startPoint x: 642, startPoint y: 27, endPoint x: 179, endPoint y: 71, distance: 465.7
click at [317, 48] on div "Please enable desktop notifications. Enable New! Try free today: Emails Online …" at bounding box center [330, 182] width 660 height 364
click at [52, 87] on div "All" at bounding box center [64, 91] width 71 height 8
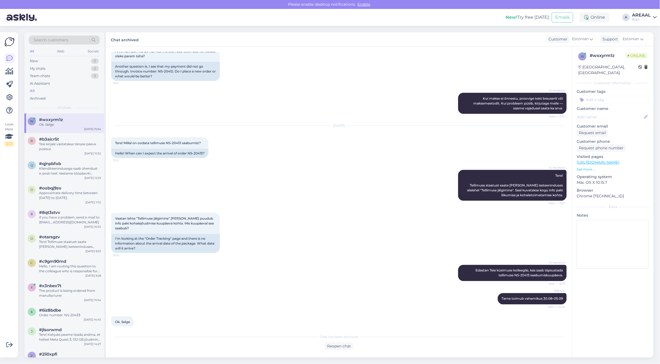
click at [642, 14] on div "AREAAL" at bounding box center [641, 15] width 19 height 4
click at [0, 0] on button "Open" at bounding box center [0, 0] width 0 height 0
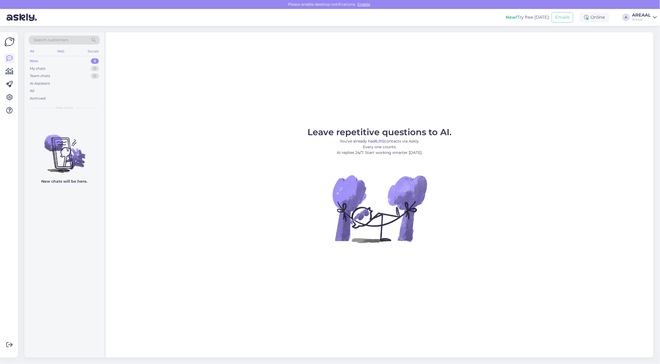
drag, startPoint x: 427, startPoint y: 106, endPoint x: 367, endPoint y: 109, distance: 59.8
click at [421, 106] on div "Leave repetitive questions to AI. You’ve already had 6,912 contacts via Askly. …" at bounding box center [379, 194] width 547 height 325
click at [62, 95] on div "Archived" at bounding box center [64, 99] width 71 height 8
click at [64, 87] on div "All" at bounding box center [64, 91] width 71 height 8
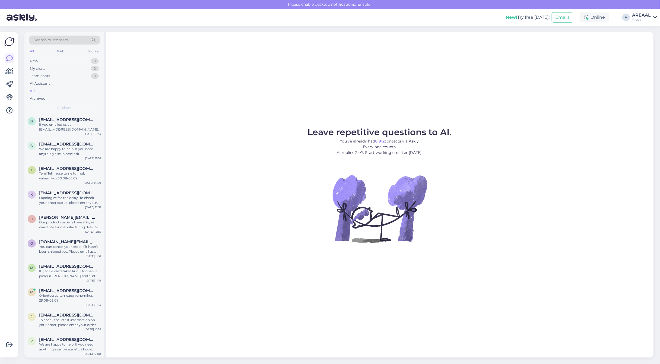
click at [297, 107] on div "Leave repetitive questions to AI. You’ve already had 6,912 contacts via Askly. …" at bounding box center [379, 194] width 547 height 325
click at [547, 87] on div "Leave repetitive questions to AI. You’ve already had 6,912 contacts via Askly. …" at bounding box center [379, 194] width 547 height 325
click at [512, 122] on div "Leave repetitive questions to AI. You’ve already had 6,912 contacts via Askly. …" at bounding box center [379, 194] width 547 height 325
click at [139, 159] on figure "Leave repetitive questions to AI. You’ve already had 6,912 contacts via Askly. …" at bounding box center [380, 193] width 538 height 130
click at [464, 155] on figure "Leave repetitive questions to AI. You’ve already had 6,912 contacts via Askly. …" at bounding box center [380, 193] width 538 height 130
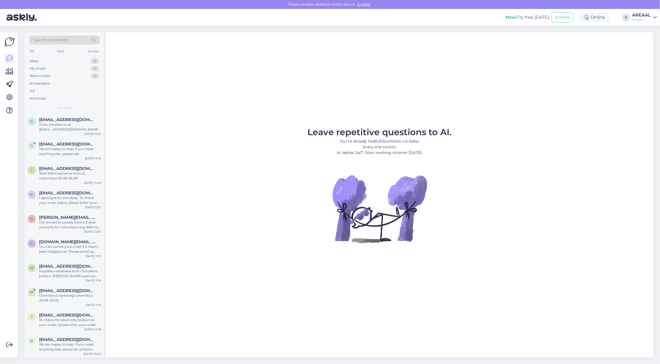
click at [450, 128] on span "Leave repetitive questions to AI." at bounding box center [380, 132] width 144 height 11
click at [448, 119] on div "Leave repetitive questions to AI. You’ve already had 6,912 contacts via Askly. …" at bounding box center [379, 194] width 547 height 325
click at [331, 109] on div "Leave repetitive questions to AI. You’ve already had 6,912 contacts via Askly. …" at bounding box center [379, 194] width 547 height 325
click at [413, 154] on p "You’ve already had 6,912 contacts via Askly. Every one counts. AI replies 24/7.…" at bounding box center [380, 146] width 144 height 17
click at [429, 119] on div "Leave repetitive questions to AI. You’ve already had 6,912 contacts via Askly. …" at bounding box center [379, 194] width 547 height 325
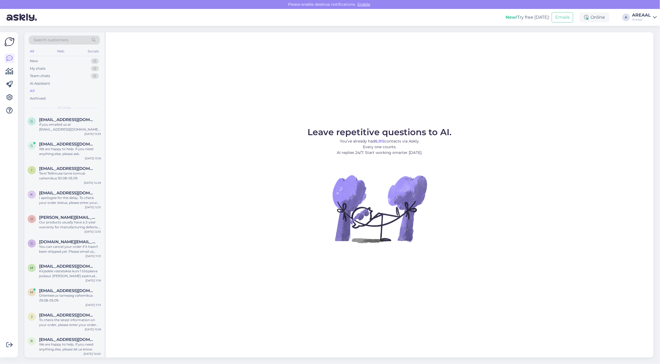
click at [502, 117] on div "Leave repetitive questions to AI. You’ve already had 6,912 contacts via Askly. …" at bounding box center [379, 194] width 547 height 325
drag, startPoint x: 532, startPoint y: 161, endPoint x: 539, endPoint y: 160, distance: 6.8
click at [533, 161] on figure "Leave repetitive questions to AI. You’ve already had 6,912 contacts via Askly. …" at bounding box center [380, 193] width 538 height 130
click at [517, 137] on figure "Leave repetitive questions to AI. You’ve already had 6,912 contacts via Askly. …" at bounding box center [380, 193] width 538 height 130
click at [517, 188] on figure "Leave repetitive questions to AI. You’ve already had 6,912 contacts via Askly. …" at bounding box center [380, 193] width 538 height 130
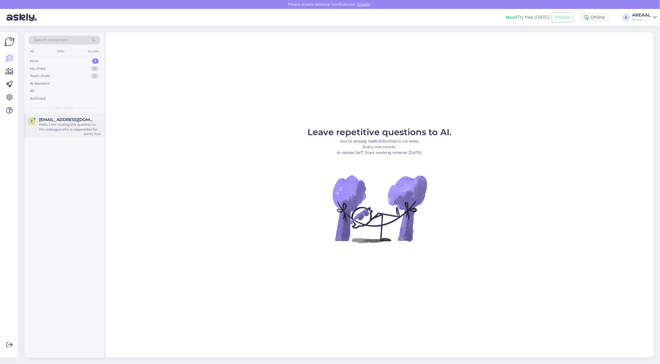
click at [83, 123] on div "Hello, I am routing this question to the colleague who is responsible for this …" at bounding box center [70, 127] width 62 height 10
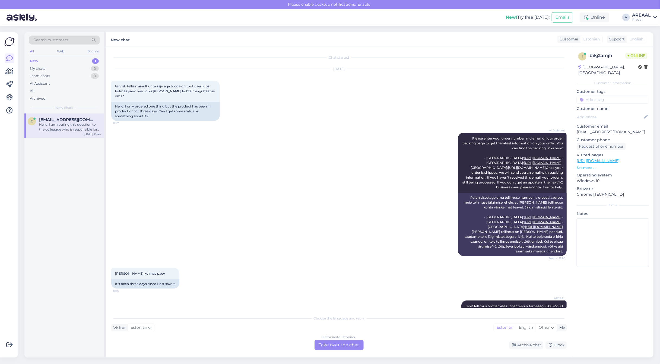
scroll to position [130, 0]
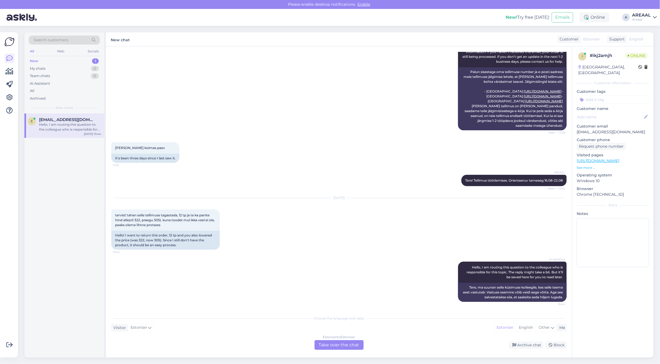
click at [340, 349] on div "Estonian to Estonian Take over the chat" at bounding box center [338, 345] width 49 height 10
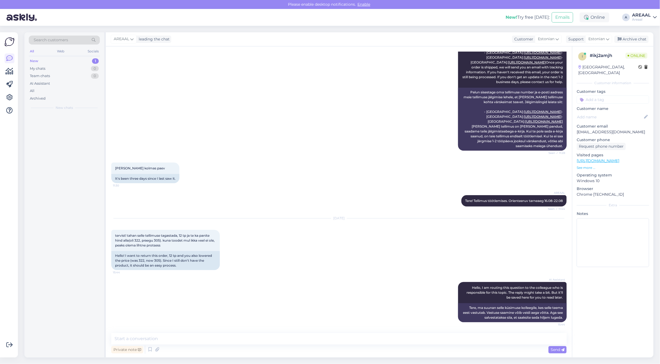
scroll to position [109, 0]
click at [340, 340] on textarea at bounding box center [338, 338] width 455 height 11
type textarea "Saatke kiri [EMAIL_ADDRESS][DOMAIN_NAME]"
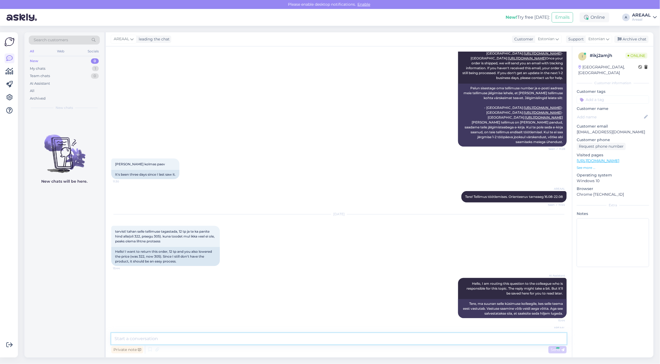
scroll to position [133, 0]
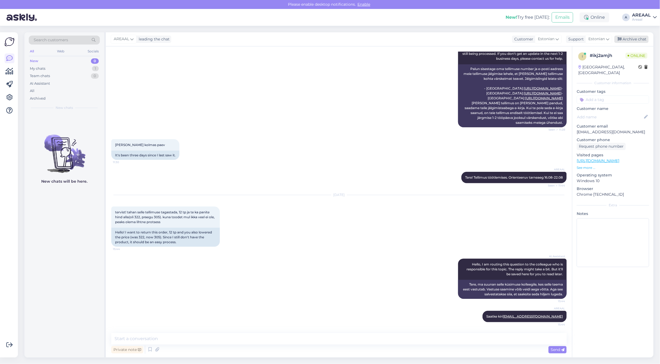
click at [629, 37] on div "Archive chat" at bounding box center [631, 39] width 34 height 7
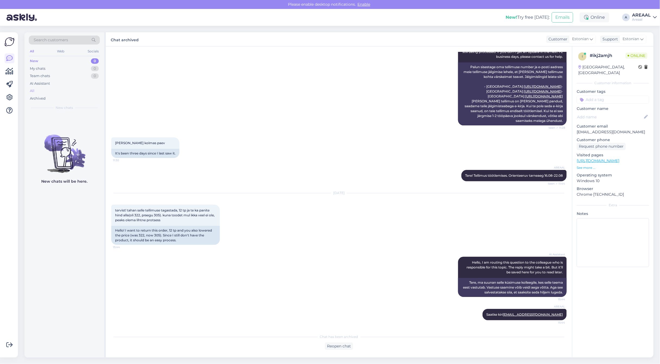
click at [80, 93] on div "All" at bounding box center [64, 91] width 71 height 8
